Goal: Task Accomplishment & Management: Complete application form

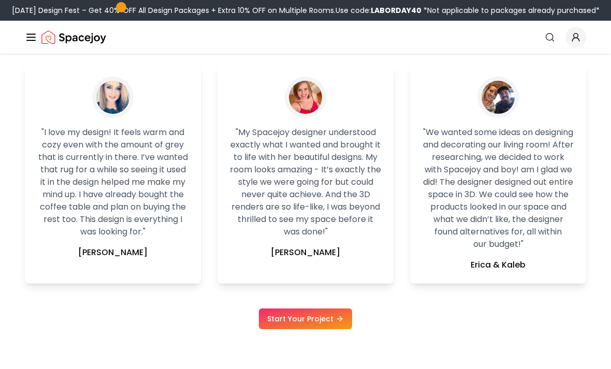
scroll to position [2045, 0]
click at [330, 330] on link "Start Your Project" at bounding box center [305, 319] width 93 height 21
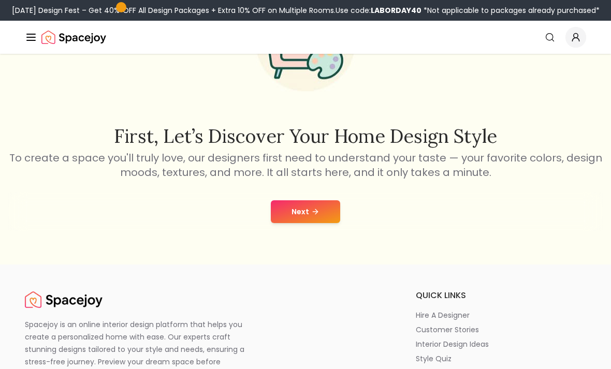
scroll to position [112, 0]
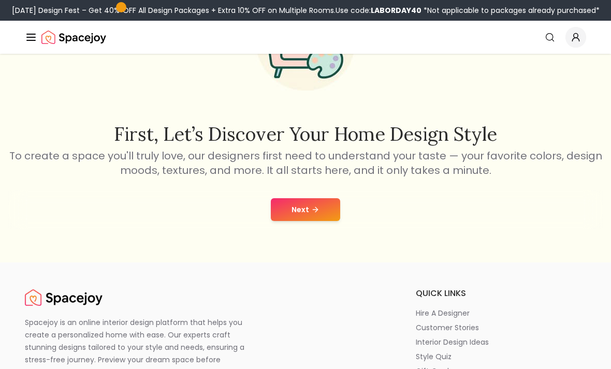
click at [314, 207] on icon at bounding box center [315, 210] width 8 height 8
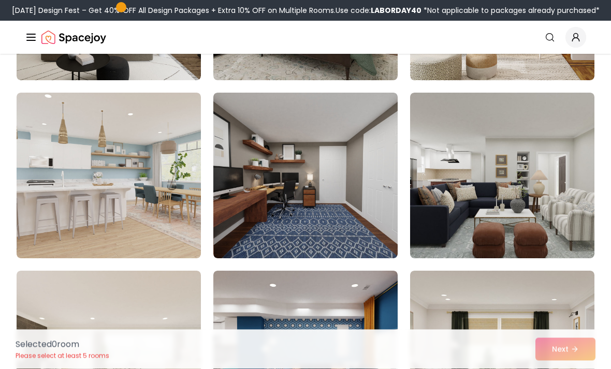
scroll to position [241, 0]
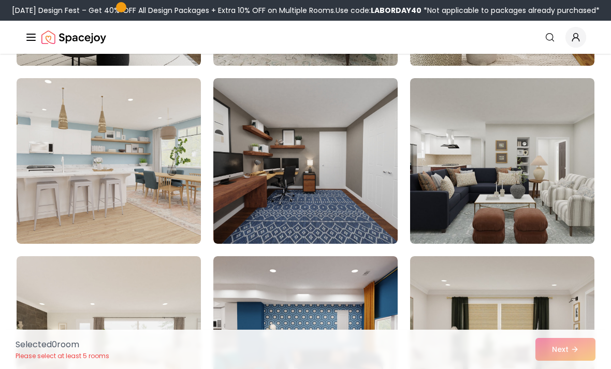
click at [145, 136] on img at bounding box center [109, 161] width 184 height 166
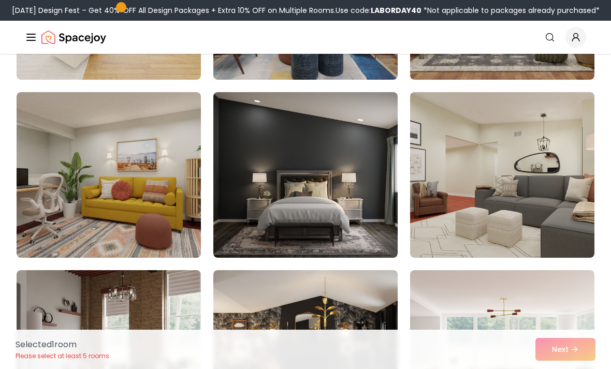
scroll to position [583, 0]
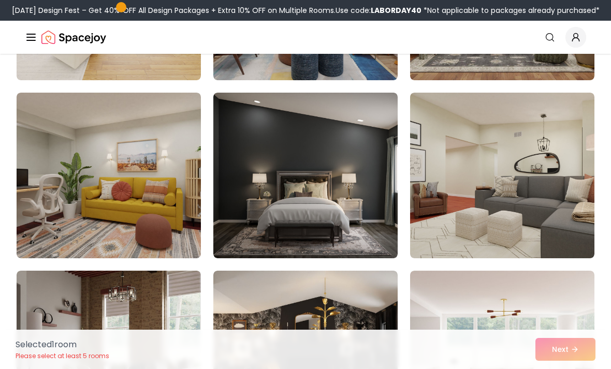
click at [124, 176] on img at bounding box center [109, 176] width 184 height 166
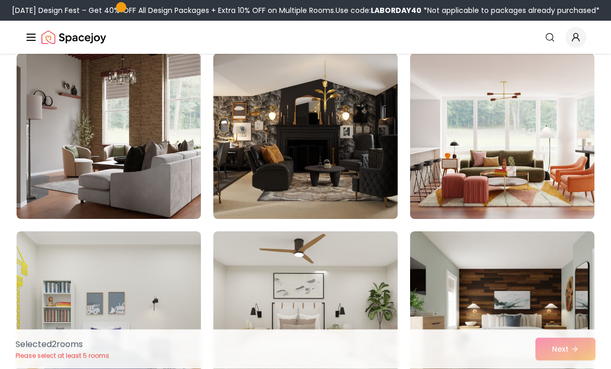
scroll to position [801, 0]
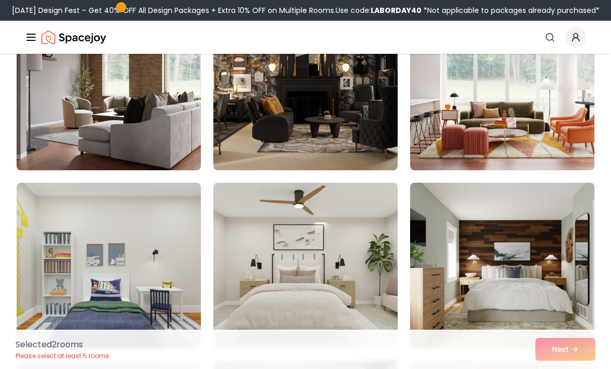
click at [528, 144] on img at bounding box center [502, 88] width 184 height 166
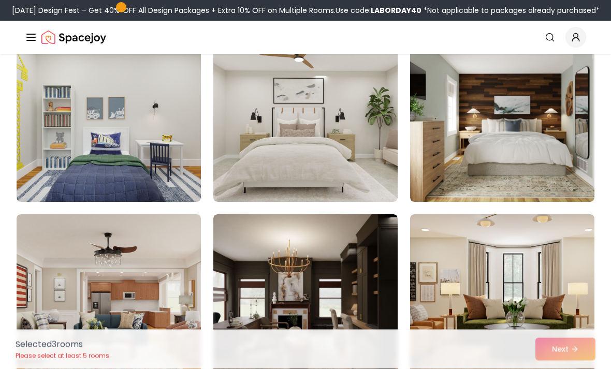
scroll to position [999, 0]
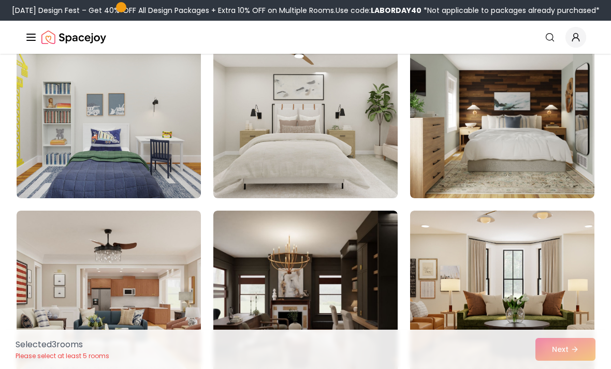
click at [513, 121] on img at bounding box center [502, 116] width 184 height 166
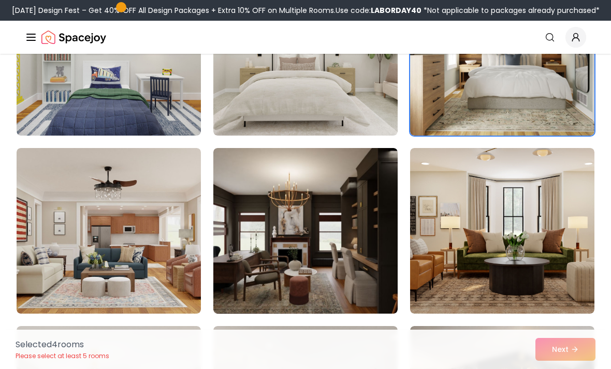
scroll to position [1070, 0]
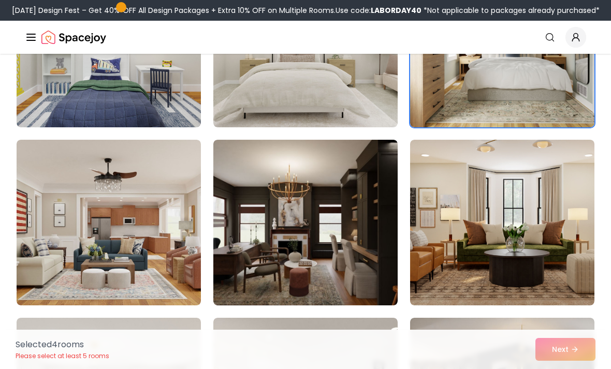
click at [367, 184] on img at bounding box center [305, 223] width 184 height 166
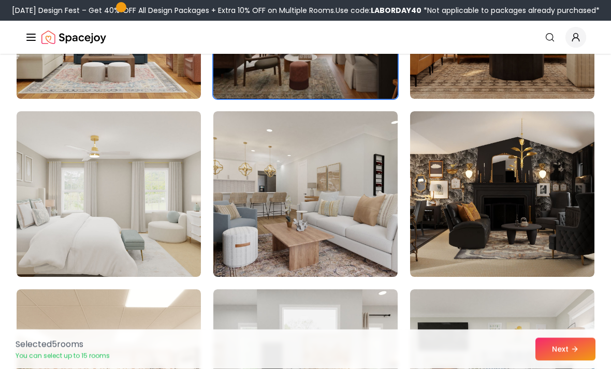
scroll to position [1277, 0]
click at [167, 193] on img at bounding box center [109, 194] width 184 height 166
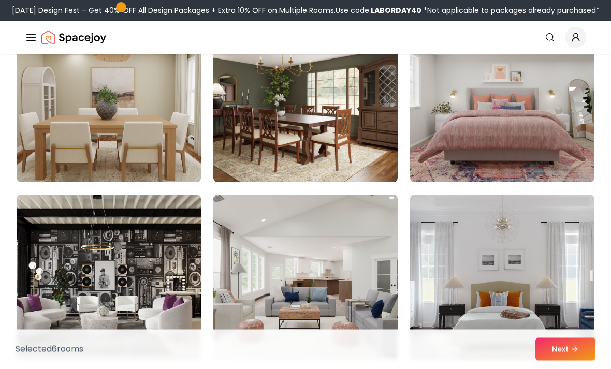
scroll to position [1728, 0]
click at [527, 110] on img at bounding box center [502, 100] width 184 height 166
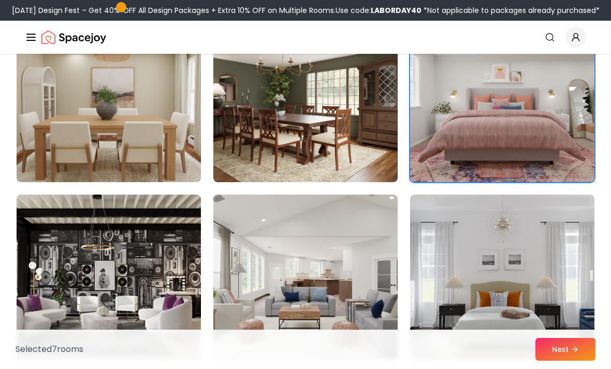
click at [354, 111] on img at bounding box center [305, 100] width 184 height 166
click at [148, 133] on img at bounding box center [109, 100] width 184 height 166
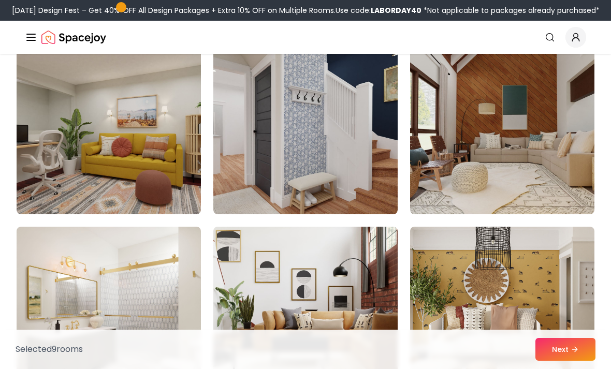
scroll to position [2461, 0]
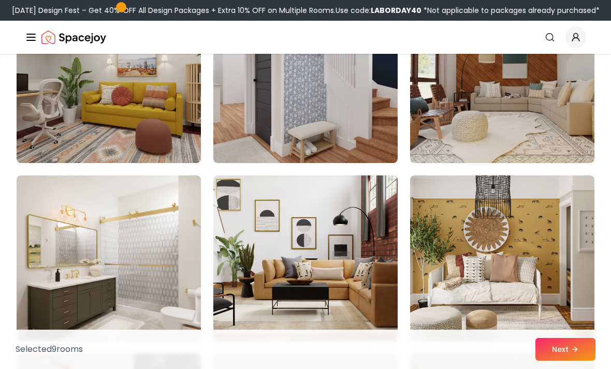
click at [167, 135] on img at bounding box center [109, 80] width 184 height 166
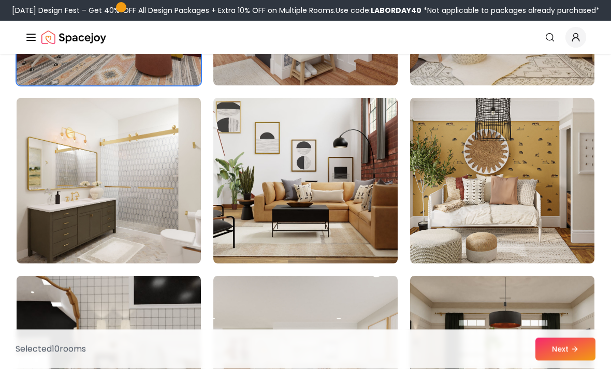
scroll to position [2541, 0]
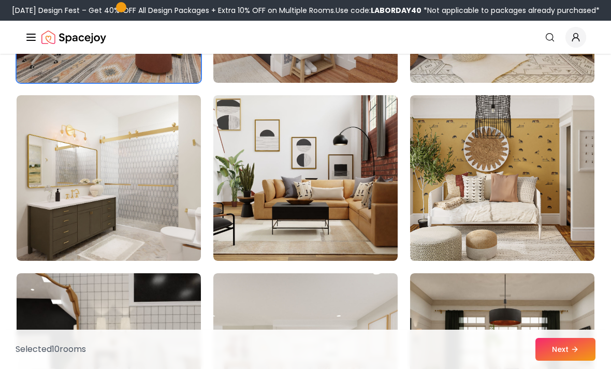
click at [144, 204] on img at bounding box center [109, 178] width 184 height 166
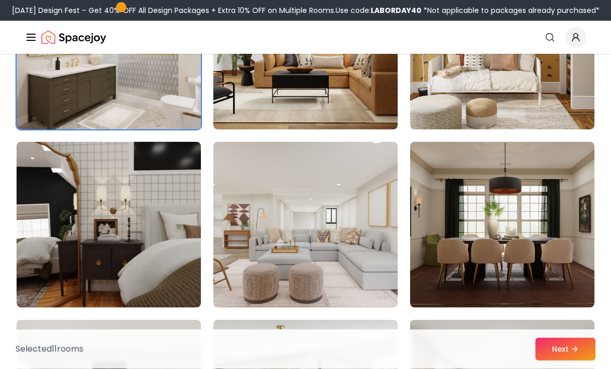
scroll to position [2673, 0]
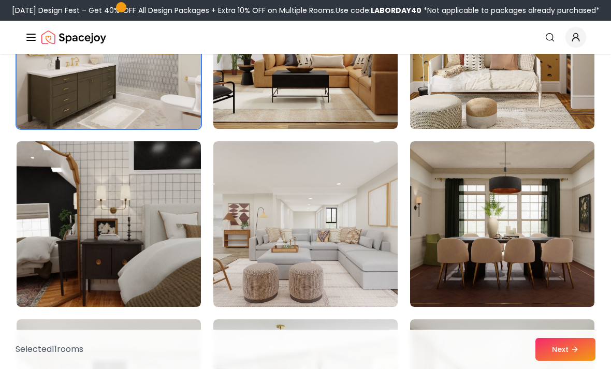
click at [147, 223] on img at bounding box center [109, 224] width 184 height 166
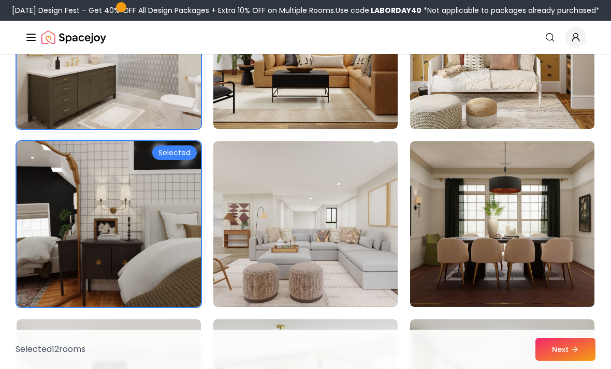
click at [382, 225] on img at bounding box center [305, 224] width 184 height 166
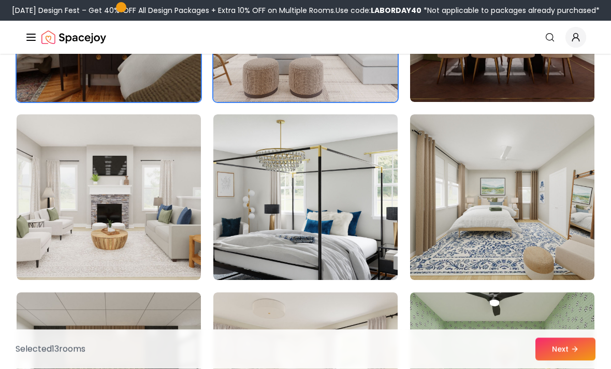
scroll to position [2879, 0]
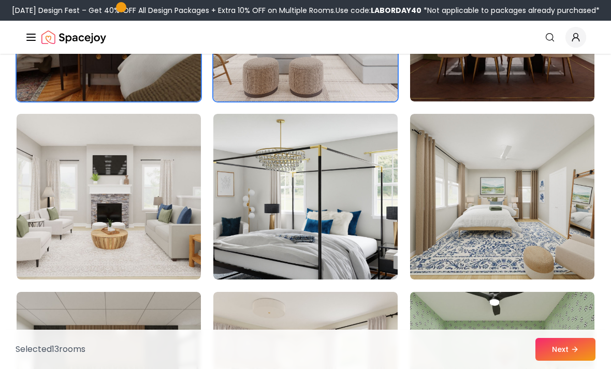
click at [371, 242] on img at bounding box center [305, 197] width 184 height 166
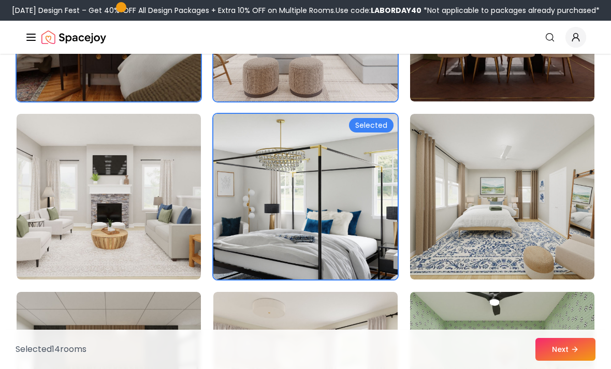
click at [502, 230] on img at bounding box center [502, 197] width 184 height 166
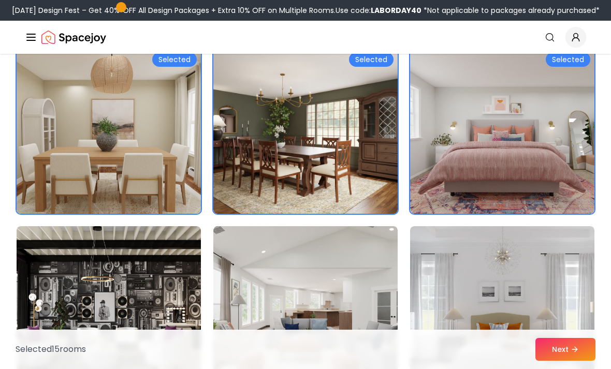
scroll to position [1696, 0]
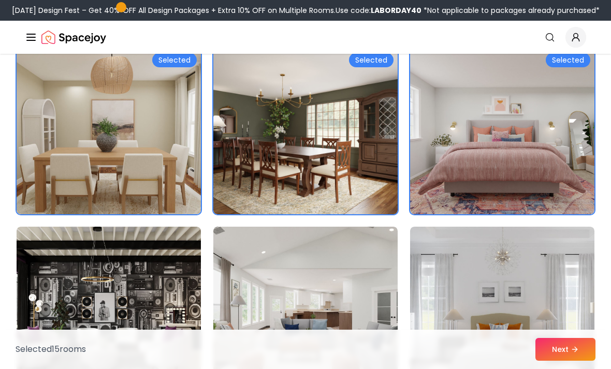
click at [555, 165] on img at bounding box center [502, 132] width 184 height 166
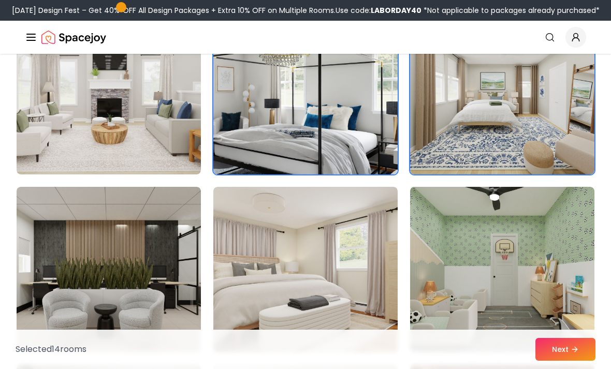
scroll to position [2983, 0]
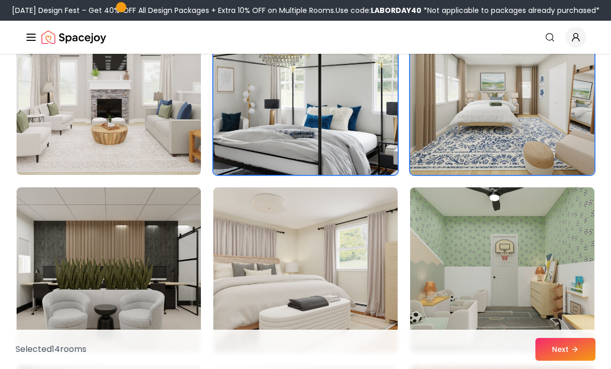
click at [346, 99] on img at bounding box center [305, 92] width 184 height 166
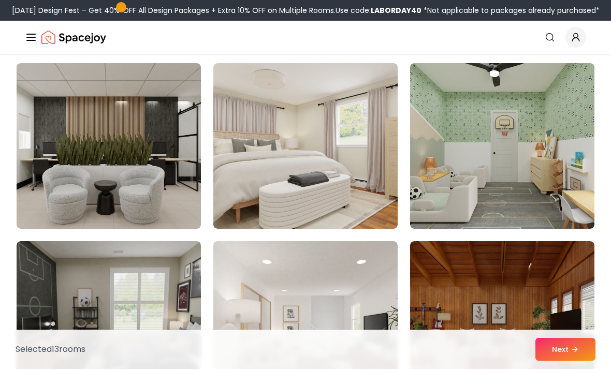
scroll to position [3108, 0]
click at [500, 120] on img at bounding box center [502, 146] width 184 height 166
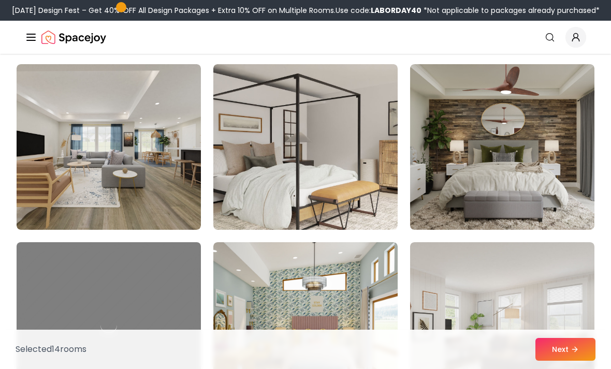
scroll to position [4148, 0]
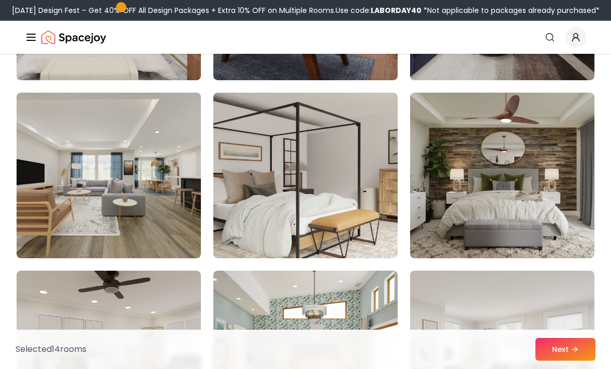
click at [369, 142] on img at bounding box center [305, 176] width 184 height 166
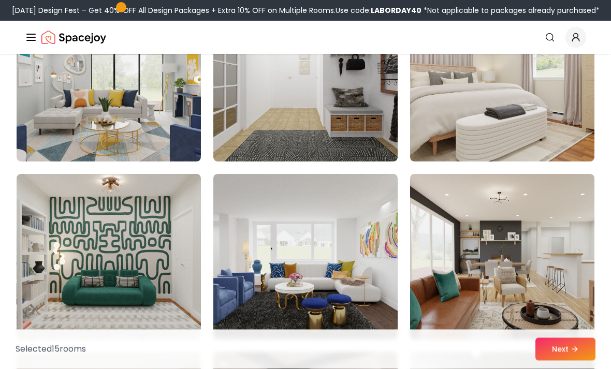
scroll to position [3700, 0]
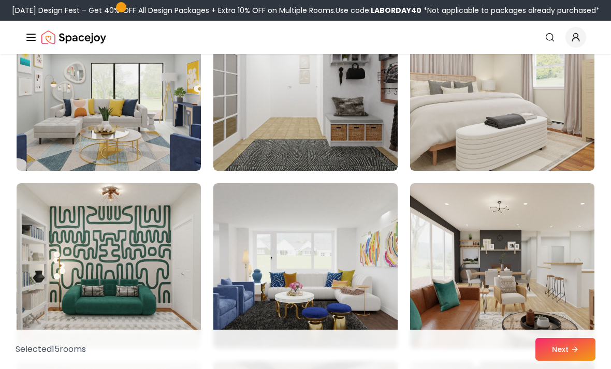
click at [554, 128] on img at bounding box center [502, 88] width 184 height 166
click at [531, 118] on img at bounding box center [502, 88] width 184 height 166
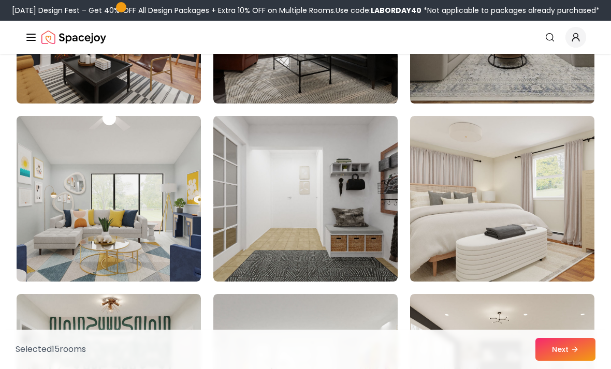
scroll to position [3590, 0]
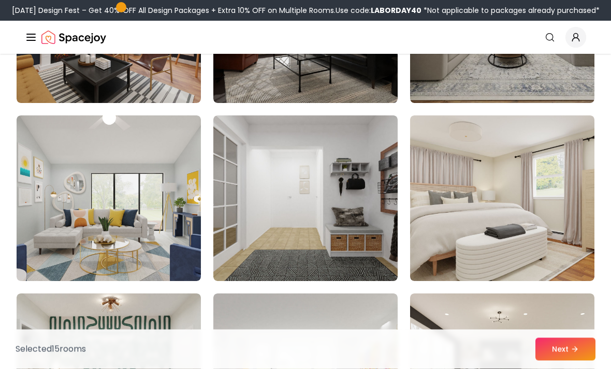
click at [501, 209] on img at bounding box center [502, 199] width 184 height 166
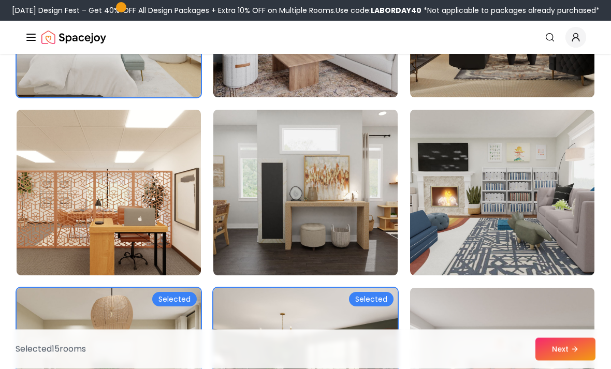
scroll to position [1417, 0]
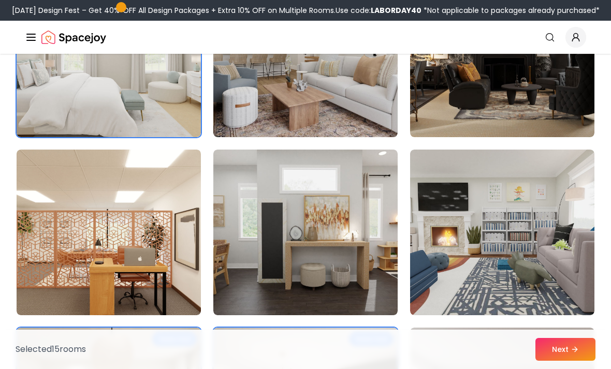
click at [188, 106] on img at bounding box center [109, 55] width 184 height 166
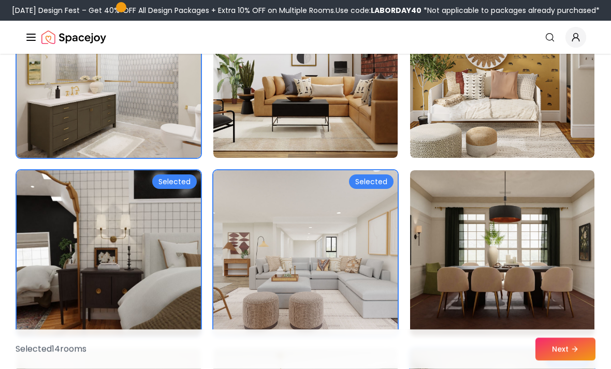
scroll to position [2643, 0]
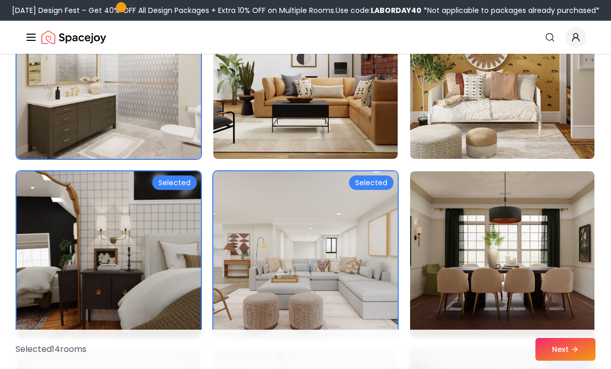
click at [166, 240] on img at bounding box center [109, 255] width 184 height 166
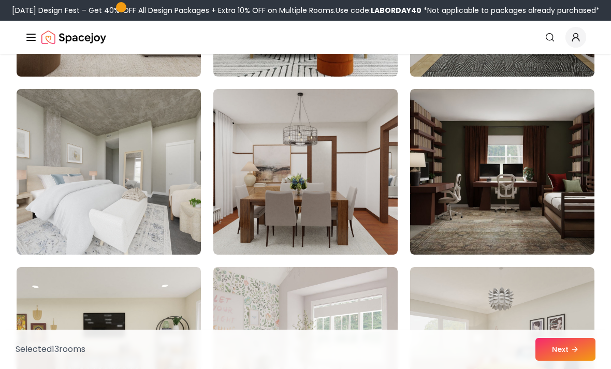
scroll to position [4690, 0]
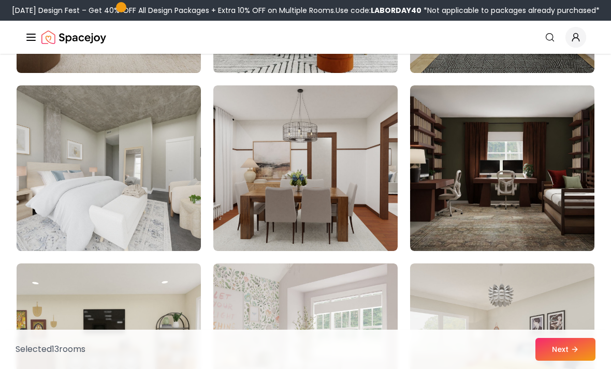
click at [558, 174] on img at bounding box center [502, 168] width 184 height 166
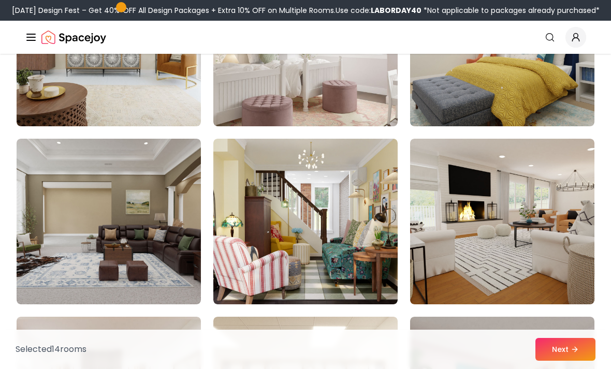
scroll to position [4992, 0]
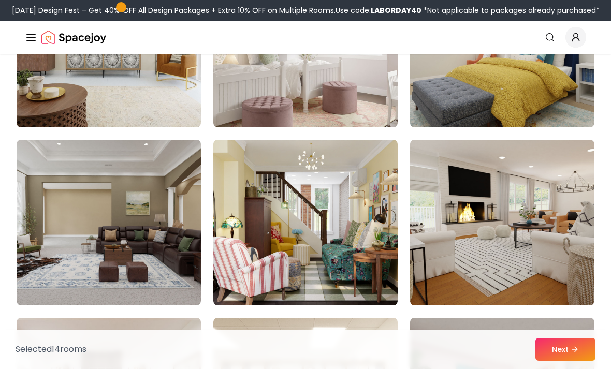
click at [353, 105] on img at bounding box center [305, 45] width 184 height 166
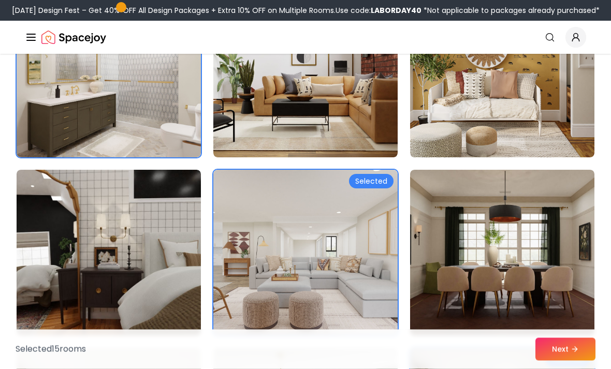
scroll to position [2645, 0]
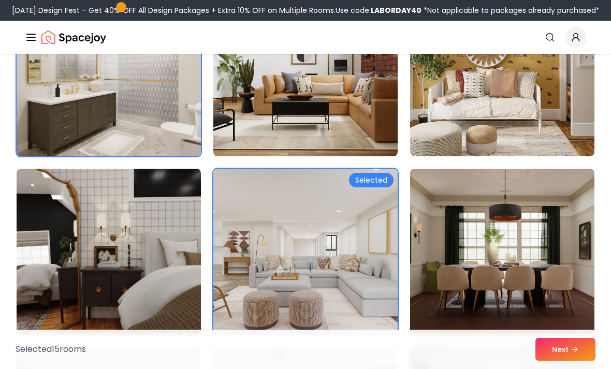
click at [389, 267] on img at bounding box center [305, 252] width 184 height 166
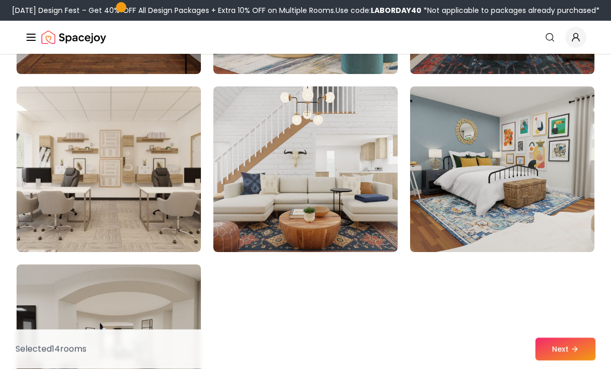
scroll to position [5758, 0]
click at [345, 223] on img at bounding box center [305, 170] width 184 height 166
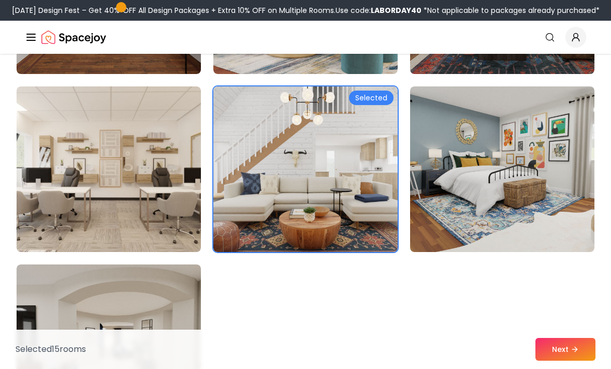
click at [162, 199] on img at bounding box center [109, 170] width 184 height 166
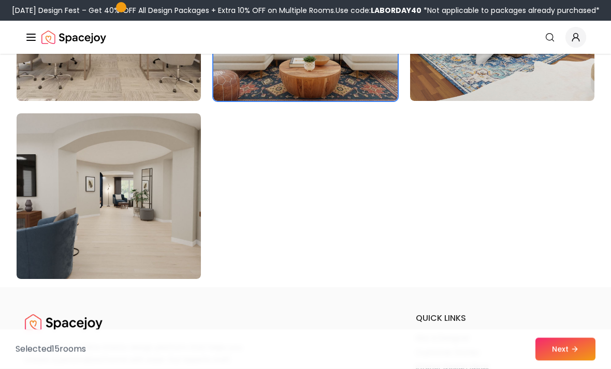
scroll to position [5910, 0]
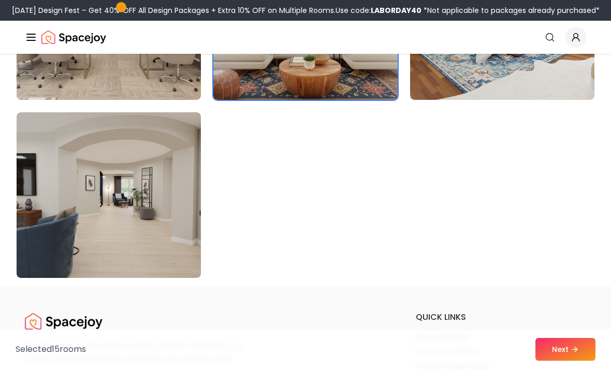
click at [582, 361] on button "Next" at bounding box center [566, 349] width 60 height 23
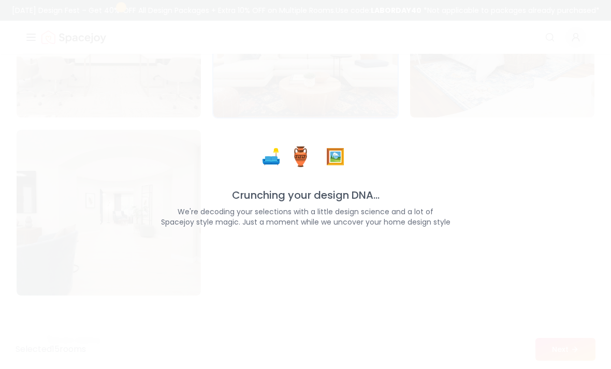
scroll to position [5930, 0]
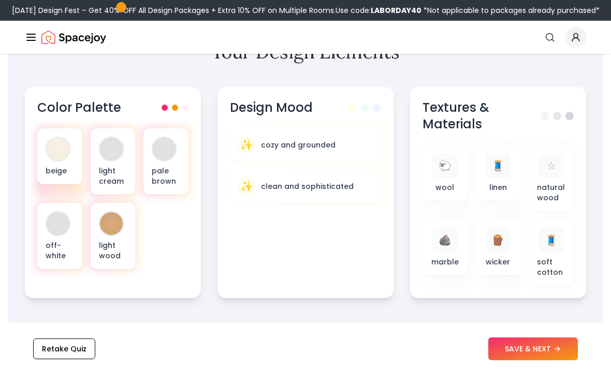
scroll to position [381, 0]
click at [187, 154] on div "pale brown" at bounding box center [166, 161] width 45 height 66
click at [112, 252] on p "light wood" at bounding box center [113, 250] width 28 height 21
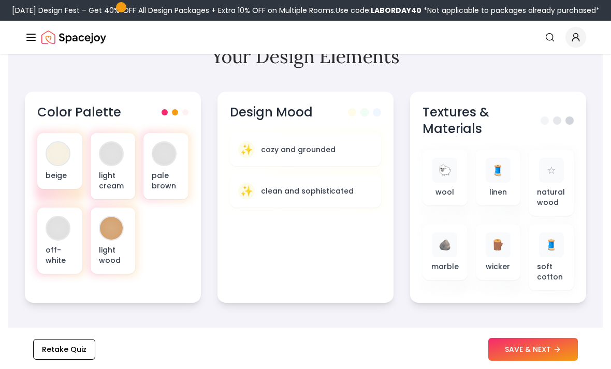
scroll to position [378, 0]
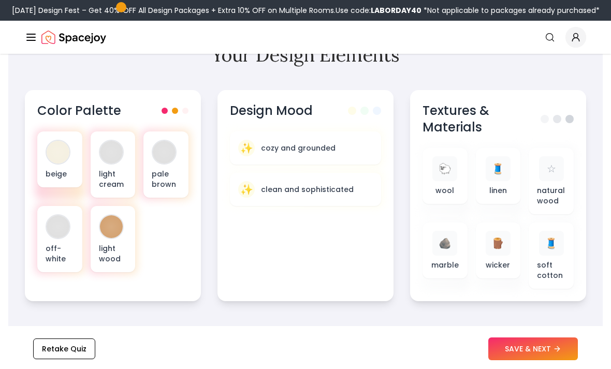
click at [178, 110] on span at bounding box center [175, 111] width 6 height 6
click at [184, 111] on div at bounding box center [175, 111] width 27 height 6
click at [188, 116] on div "Color Palette" at bounding box center [112, 111] width 151 height 17
click at [180, 106] on div "Color Palette" at bounding box center [112, 111] width 151 height 17
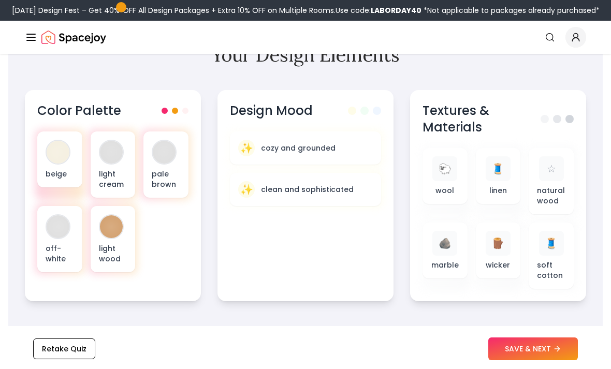
click at [180, 105] on div "Color Palette" at bounding box center [112, 111] width 151 height 17
click at [348, 151] on div "✨ cozy and grounded" at bounding box center [305, 148] width 135 height 17
click at [454, 176] on div "🐑" at bounding box center [445, 168] width 25 height 25
click at [553, 162] on span "☆" at bounding box center [551, 169] width 9 height 15
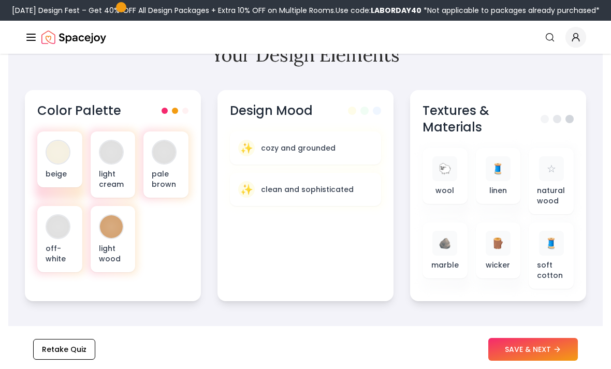
click at [564, 253] on div "🧵" at bounding box center [551, 243] width 25 height 25
click at [450, 262] on p "marble" at bounding box center [445, 265] width 27 height 10
click at [499, 189] on p "linen" at bounding box center [499, 190] width 18 height 10
click at [494, 250] on span "🪵" at bounding box center [498, 243] width 13 height 15
click at [506, 250] on div "🪵" at bounding box center [498, 243] width 25 height 25
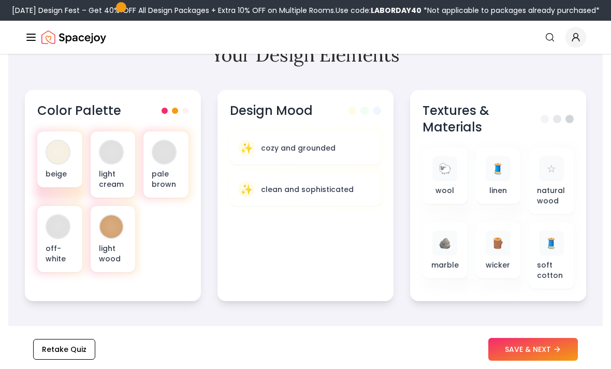
click at [503, 243] on span "🪵" at bounding box center [498, 243] width 13 height 15
click at [492, 275] on div "🪵 wicker" at bounding box center [498, 251] width 45 height 56
click at [507, 254] on div "🪵" at bounding box center [498, 243] width 25 height 25
click at [502, 245] on span "🪵" at bounding box center [498, 243] width 13 height 15
click at [501, 219] on div "🐑 wool 🧵 linen ☆ natural wood 🪨 marble 🪵 wicker 🧵 soft cotton" at bounding box center [498, 218] width 151 height 141
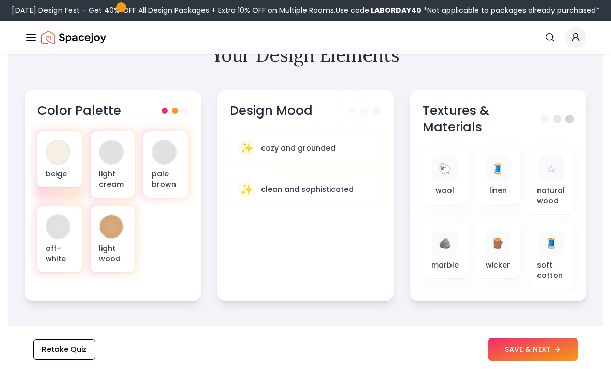
click at [563, 361] on button "SAVE & NEXT" at bounding box center [534, 349] width 90 height 23
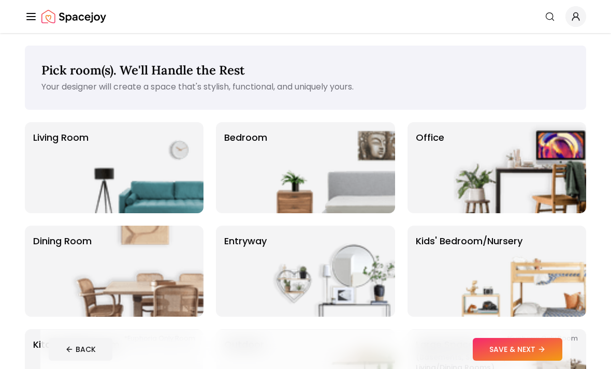
click at [358, 156] on img at bounding box center [329, 167] width 133 height 91
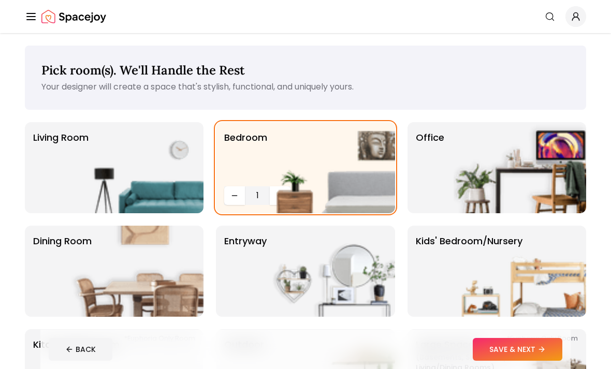
click at [287, 194] on img at bounding box center [329, 167] width 133 height 91
click at [287, 193] on img at bounding box center [329, 167] width 133 height 91
click at [284, 193] on img at bounding box center [329, 167] width 133 height 91
click at [279, 195] on img at bounding box center [329, 167] width 133 height 91
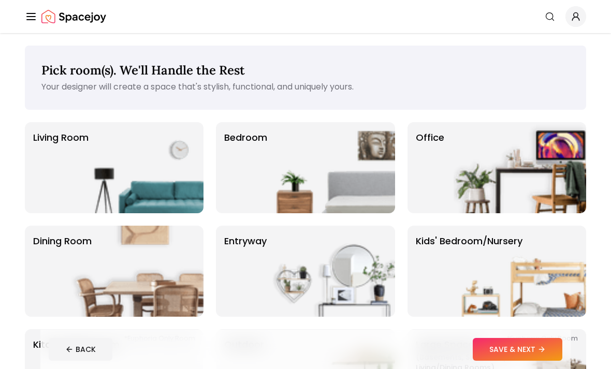
click at [277, 194] on img at bounding box center [329, 167] width 133 height 91
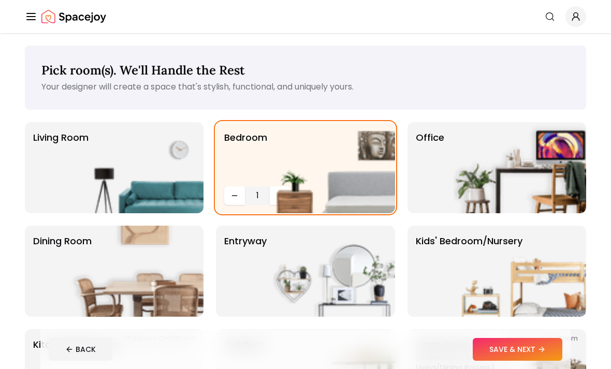
click at [280, 198] on img at bounding box center [329, 167] width 133 height 91
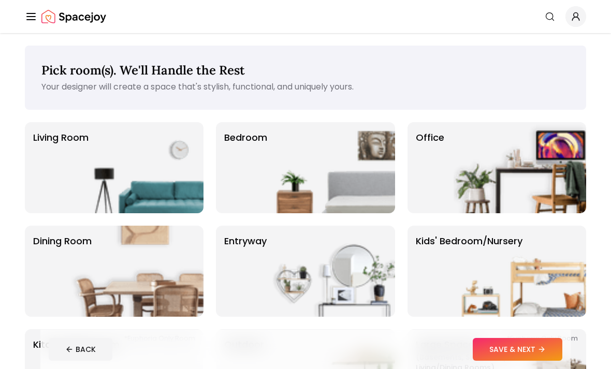
click at [279, 176] on img at bounding box center [329, 167] width 133 height 91
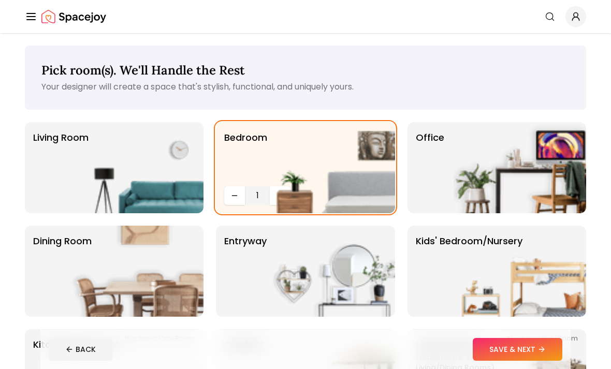
click at [272, 156] on img at bounding box center [329, 167] width 133 height 91
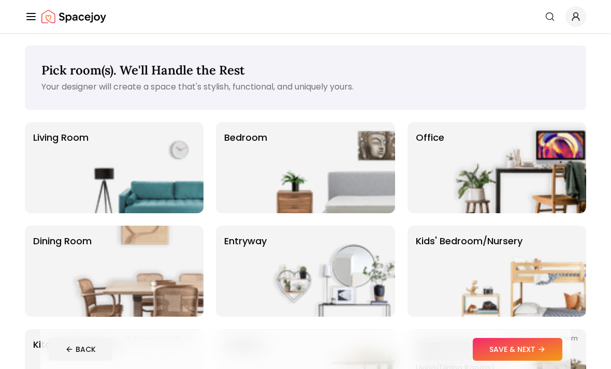
click at [277, 151] on img at bounding box center [329, 167] width 133 height 91
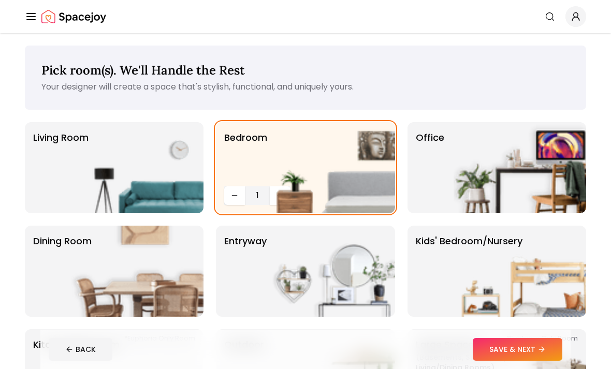
click at [274, 194] on img at bounding box center [329, 167] width 133 height 91
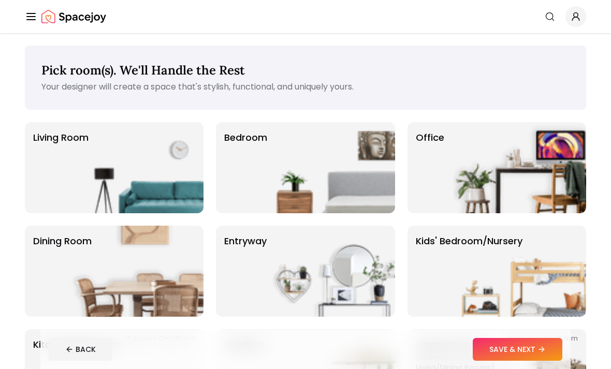
click at [274, 141] on img at bounding box center [329, 167] width 133 height 91
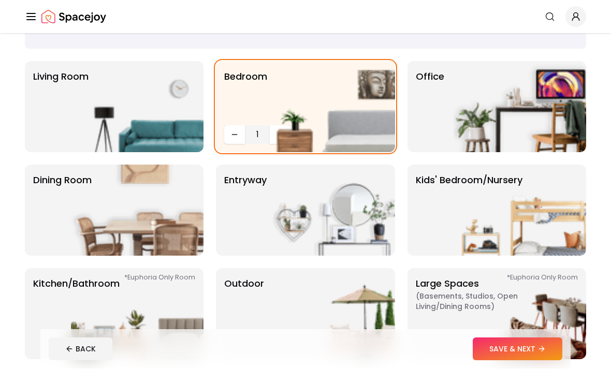
click at [528, 203] on img at bounding box center [520, 210] width 133 height 91
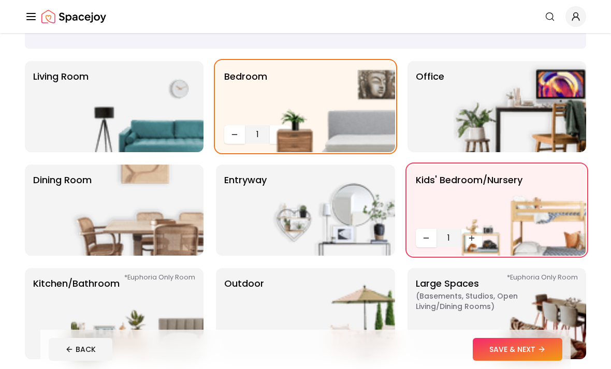
click at [473, 236] on img at bounding box center [520, 210] width 133 height 91
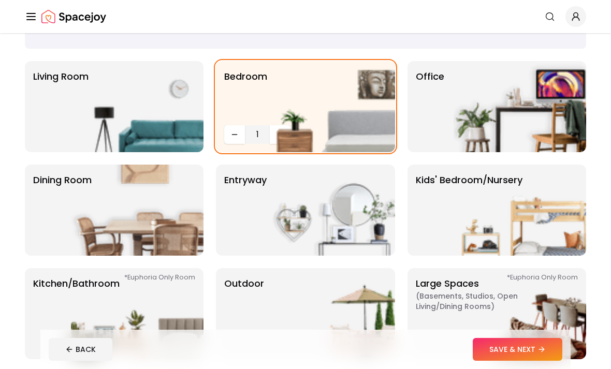
click at [491, 204] on img at bounding box center [520, 210] width 133 height 91
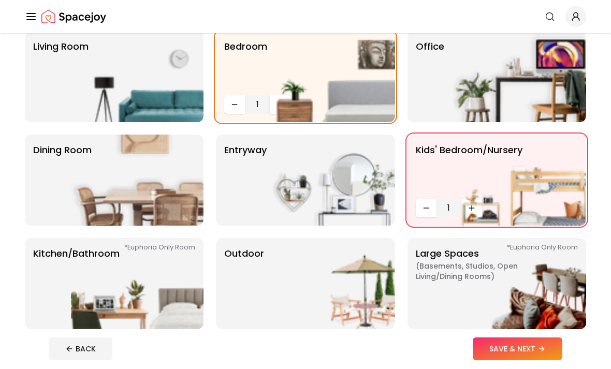
scroll to position [91, 0]
click at [473, 63] on img at bounding box center [520, 76] width 133 height 91
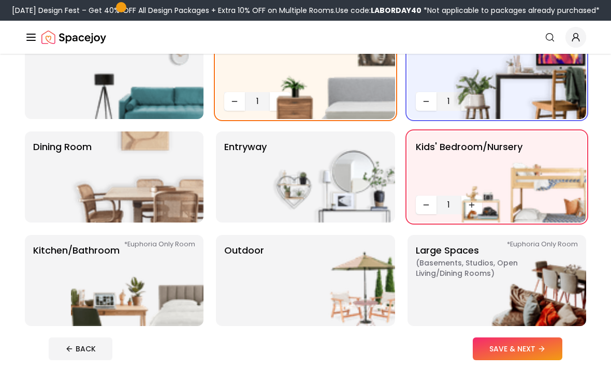
scroll to position [126, 0]
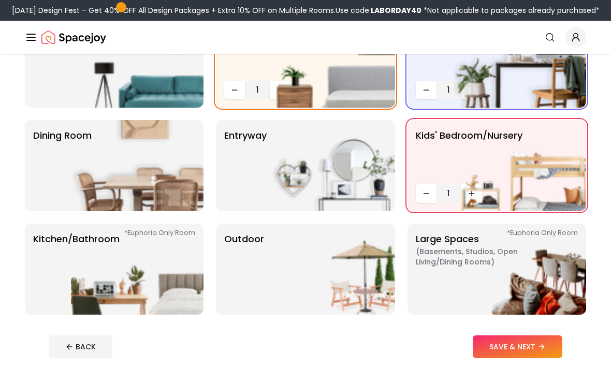
click at [518, 250] on img at bounding box center [520, 269] width 133 height 91
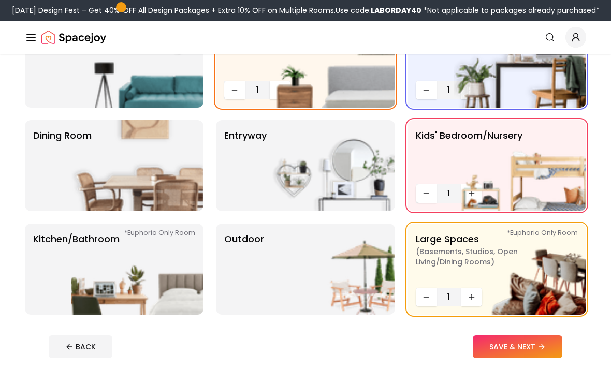
click at [536, 344] on button "SAVE & NEXT" at bounding box center [518, 347] width 90 height 23
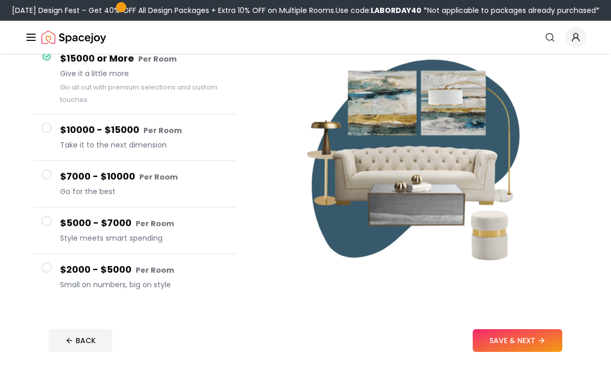
scroll to position [108, 0]
click at [551, 342] on button "SAVE & NEXT" at bounding box center [518, 341] width 90 height 23
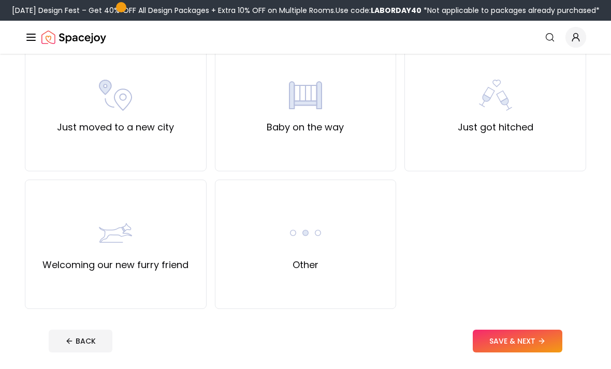
scroll to position [377, 0]
click at [195, 237] on div "Welcoming our new furry friend" at bounding box center [116, 245] width 182 height 130
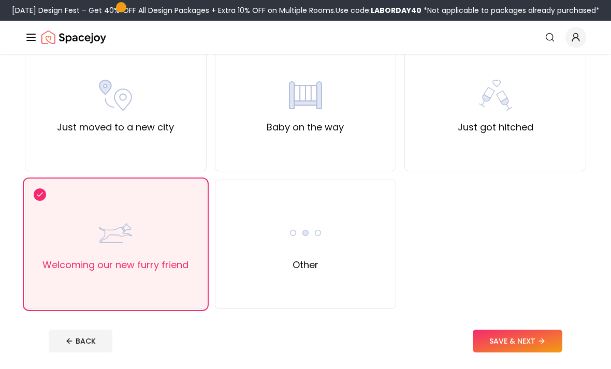
click at [296, 119] on div "Baby on the way" at bounding box center [305, 107] width 77 height 56
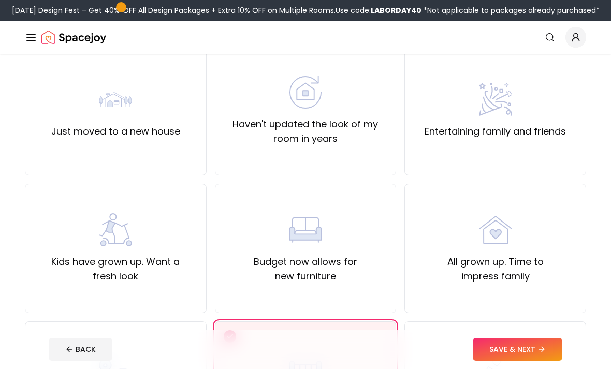
scroll to position [96, 0]
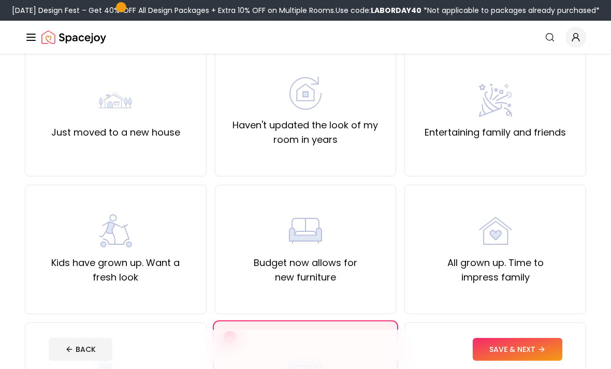
click at [489, 89] on img at bounding box center [495, 100] width 33 height 33
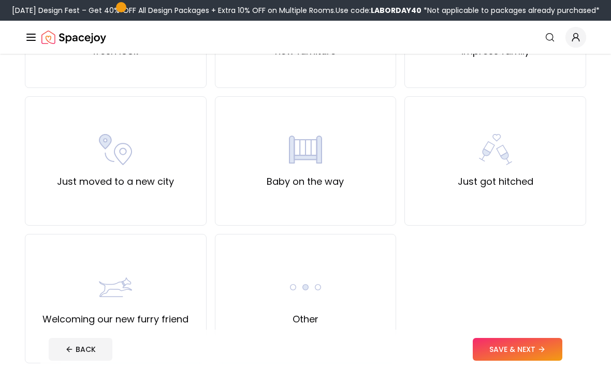
scroll to position [338, 0]
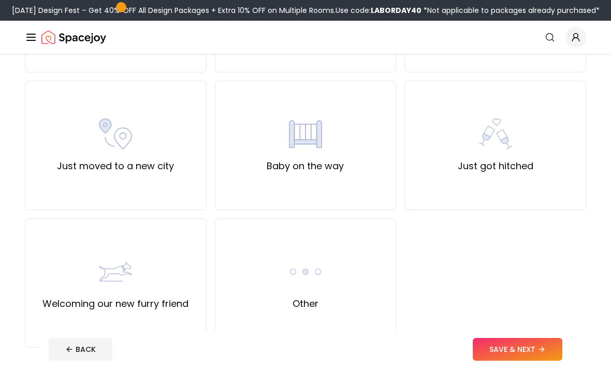
click at [382, 293] on div "Other" at bounding box center [306, 284] width 182 height 130
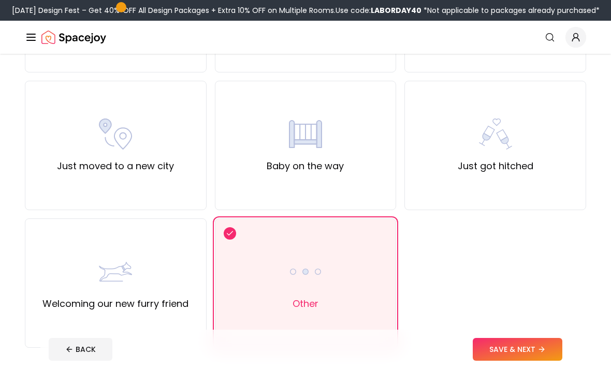
click at [535, 361] on button "SAVE & NEXT" at bounding box center [518, 349] width 90 height 23
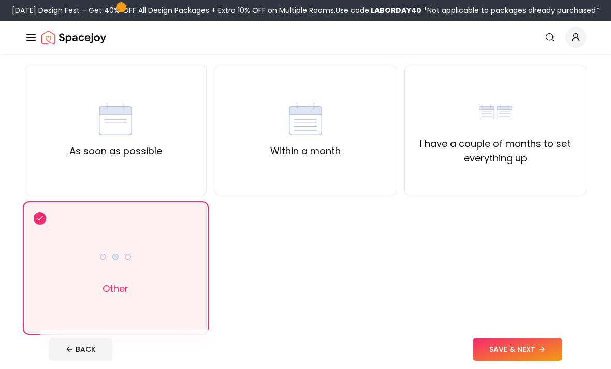
scroll to position [100, 0]
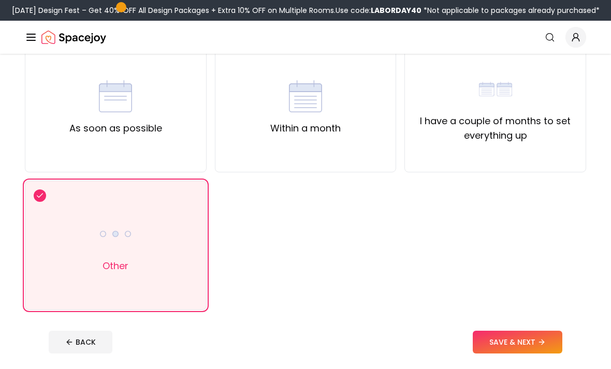
click at [503, 96] on img at bounding box center [495, 89] width 33 height 33
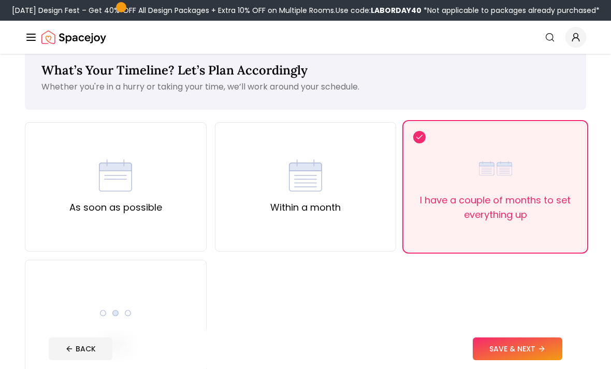
scroll to position [22, 0]
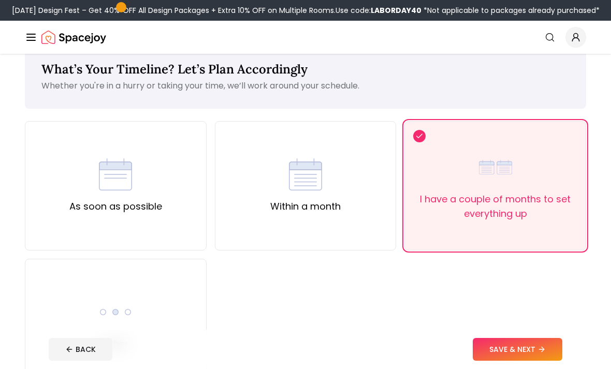
click at [539, 354] on icon at bounding box center [542, 350] width 8 height 8
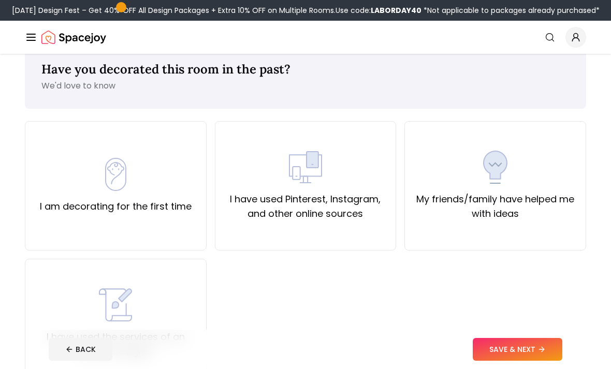
click at [162, 201] on label "I am decorating for the first time" at bounding box center [116, 206] width 152 height 15
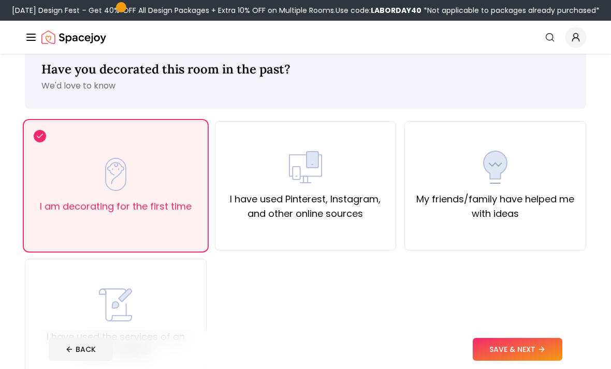
click at [547, 361] on button "SAVE & NEXT" at bounding box center [518, 349] width 90 height 23
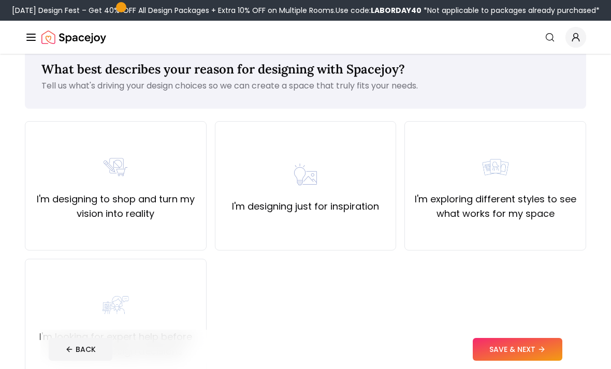
click at [158, 196] on label "I'm designing to shop and turn my vision into reality" at bounding box center [116, 206] width 164 height 29
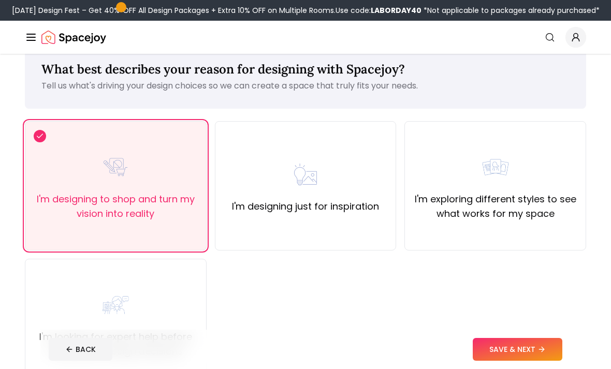
click at [539, 368] on footer "BACK SAVE & NEXT" at bounding box center [305, 349] width 531 height 39
click at [544, 361] on button "SAVE & NEXT" at bounding box center [518, 349] width 90 height 23
